Goal: Information Seeking & Learning: Check status

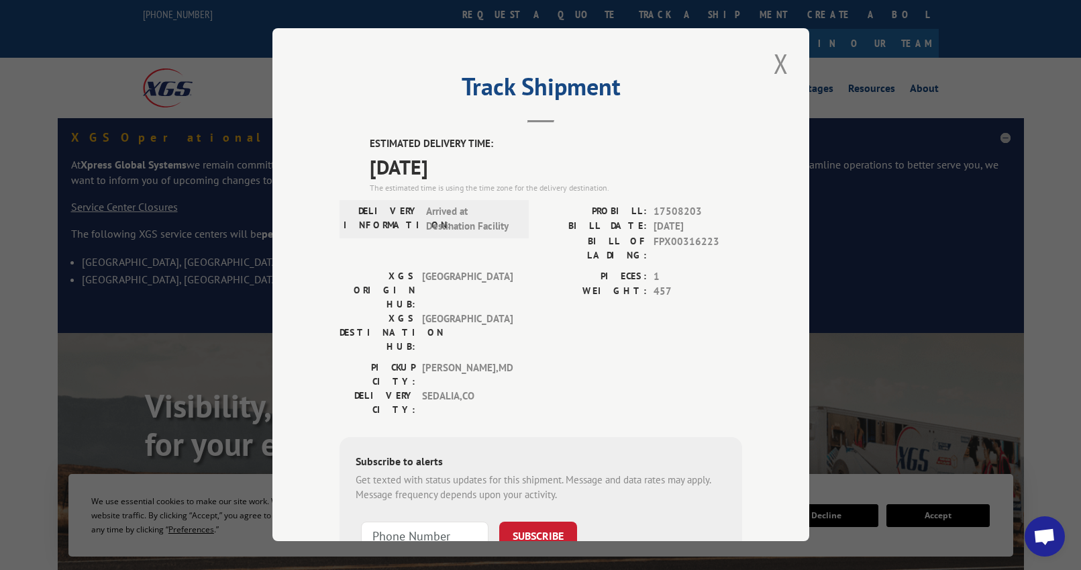
click at [545, 153] on span "[DATE]" at bounding box center [556, 167] width 372 height 30
click at [441, 219] on span "Arrived at Destination Facility" at bounding box center [471, 219] width 91 height 30
click at [773, 63] on button "Close modal" at bounding box center [780, 63] width 23 height 37
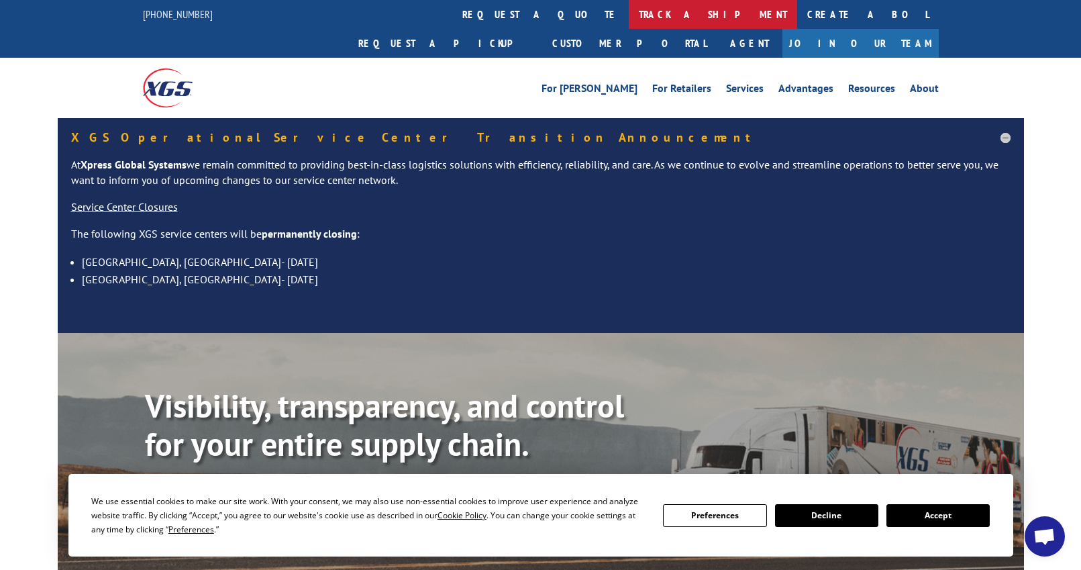
click at [629, 16] on link "track a shipment" at bounding box center [713, 14] width 168 height 29
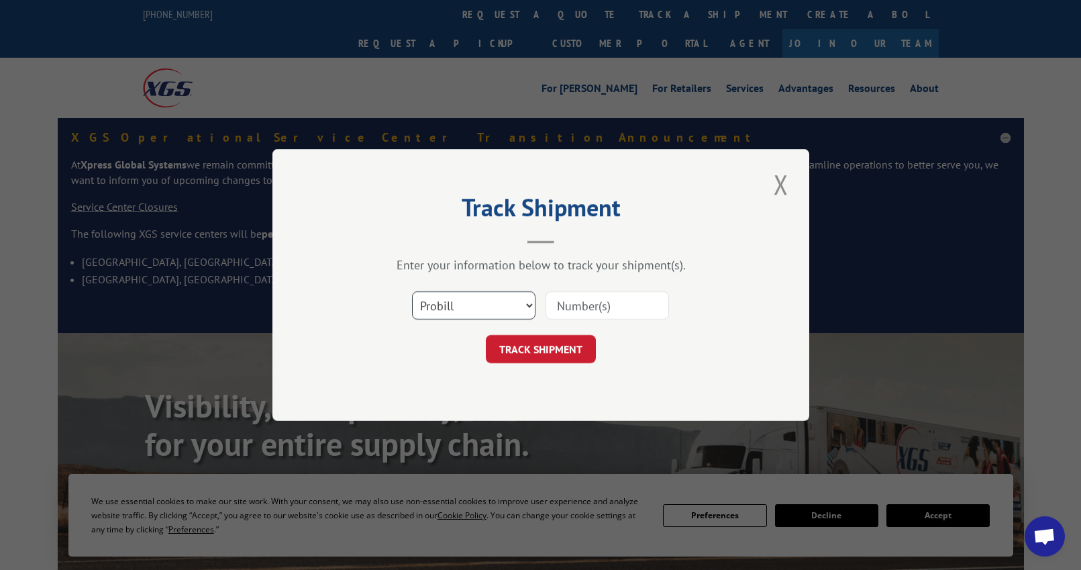
click at [477, 291] on select "Select category... Probill BOL PO" at bounding box center [473, 305] width 123 height 28
select select "bol"
click at [608, 310] on input at bounding box center [606, 305] width 123 height 28
type input "FPX00316223"
click at [545, 330] on form "Select category... Probill BOL PO FPX00316223 TRACK SHIPMENT" at bounding box center [540, 323] width 403 height 80
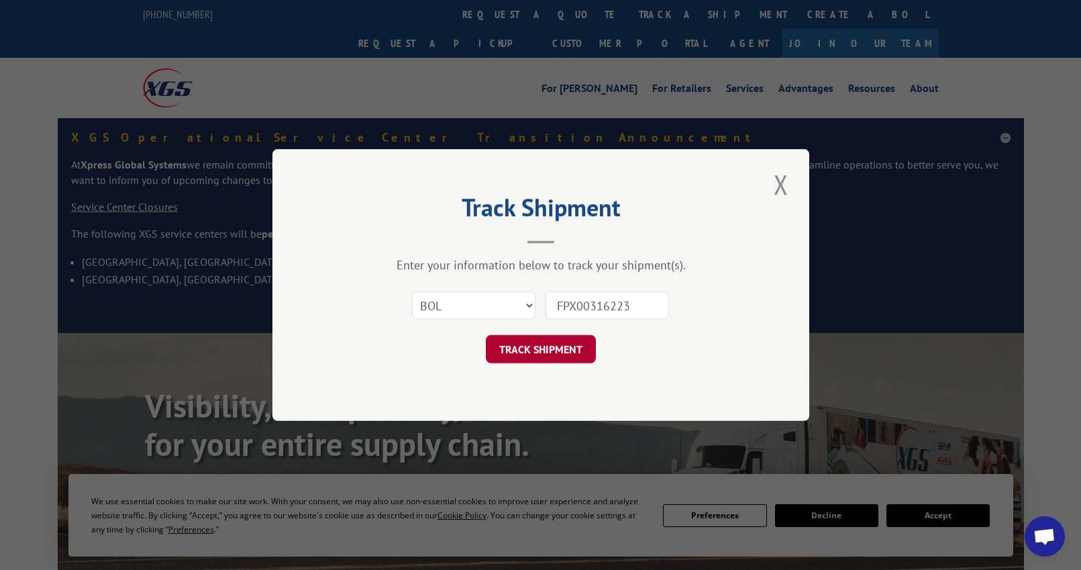
click at [543, 340] on button "TRACK SHIPMENT" at bounding box center [541, 349] width 110 height 28
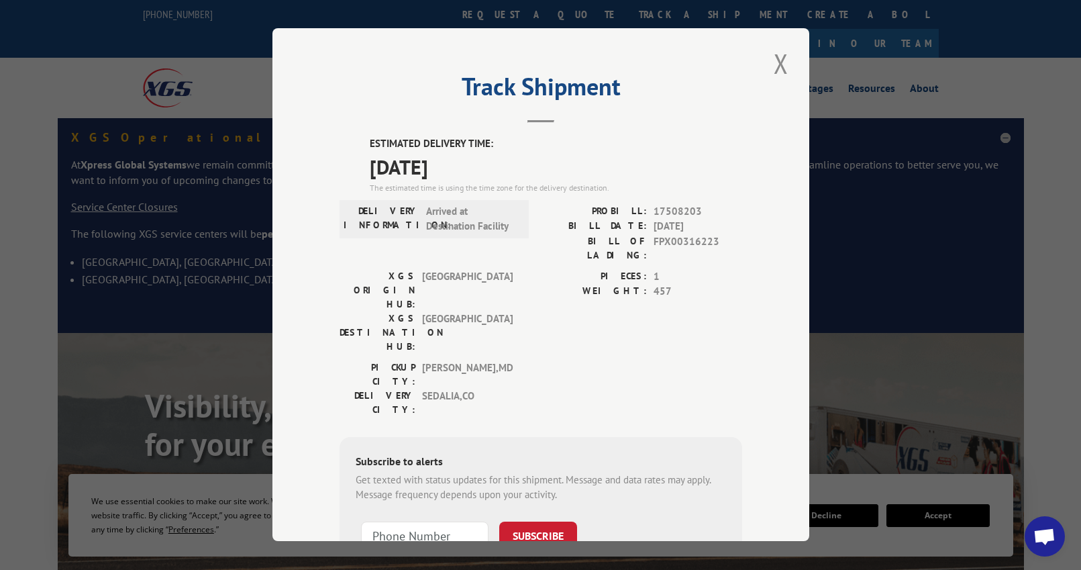
click at [500, 348] on div "ESTIMATED DELIVERY TIME: [DATE] The estimated time is using the time zone for t…" at bounding box center [540, 378] width 403 height 482
